Goal: Browse casually

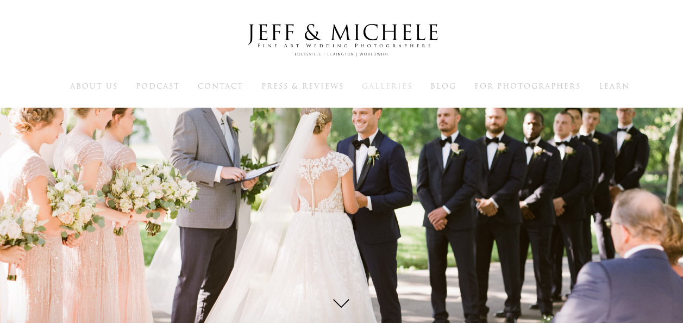
click at [391, 89] on span "Galleries" at bounding box center [387, 86] width 51 height 10
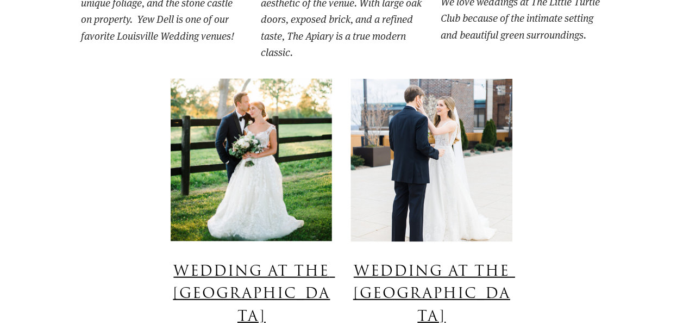
scroll to position [1258, 0]
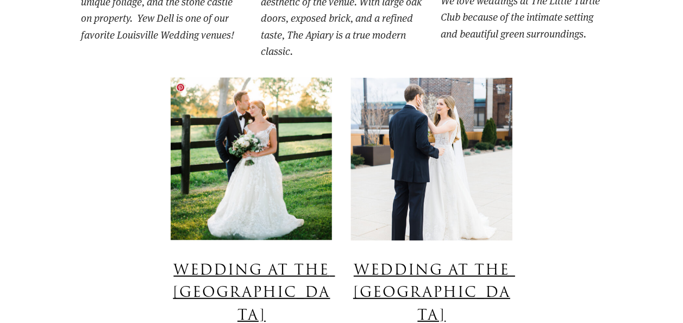
click at [257, 190] on img at bounding box center [251, 159] width 161 height 163
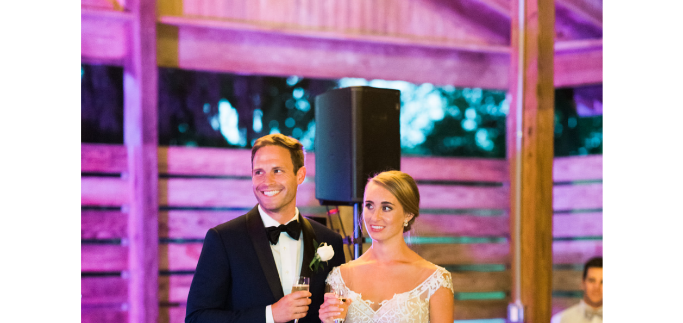
scroll to position [38082, 0]
